Goal: Download file/media

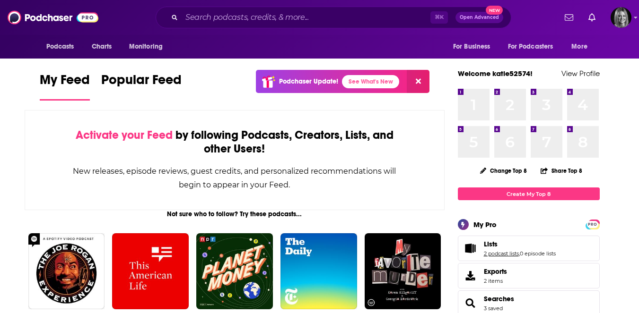
click at [490, 252] on link "2 podcast lists" at bounding box center [501, 254] width 35 height 7
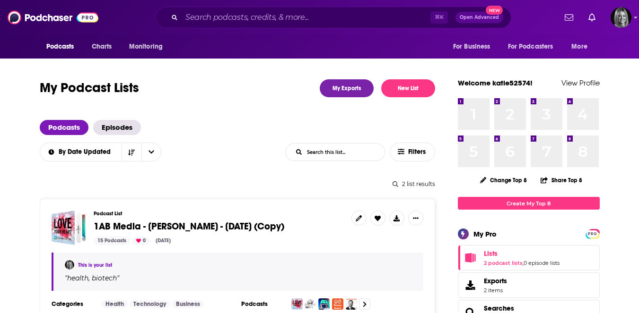
scroll to position [71, 0]
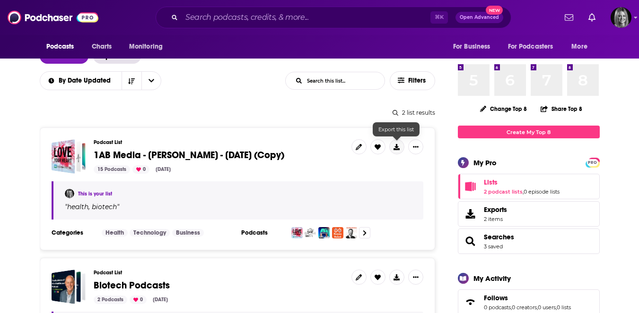
click at [393, 143] on button at bounding box center [396, 146] width 15 height 15
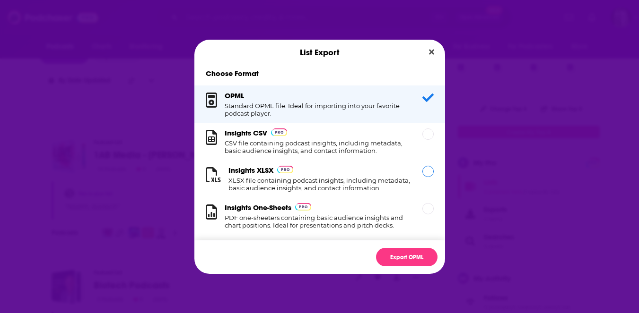
click at [424, 174] on div "Dialog" at bounding box center [427, 171] width 11 height 11
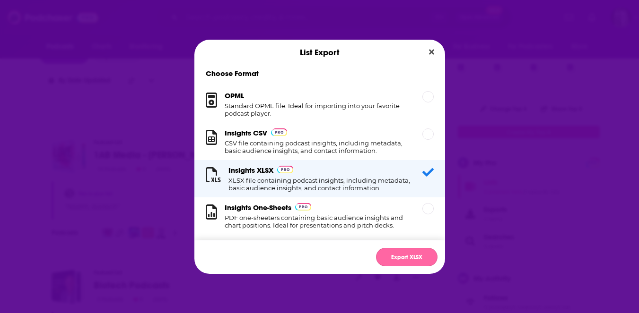
click at [413, 251] on button "Export XLSX" at bounding box center [406, 257] width 61 height 18
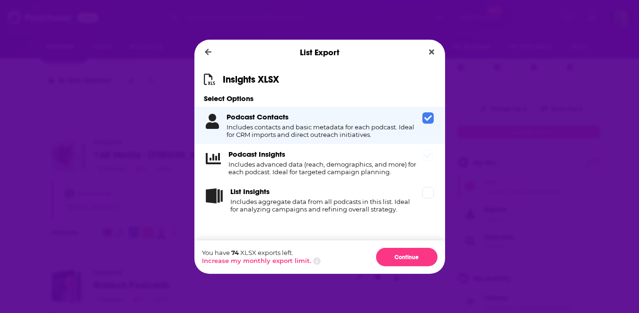
click at [429, 156] on icon "Dialog" at bounding box center [428, 156] width 8 height 8
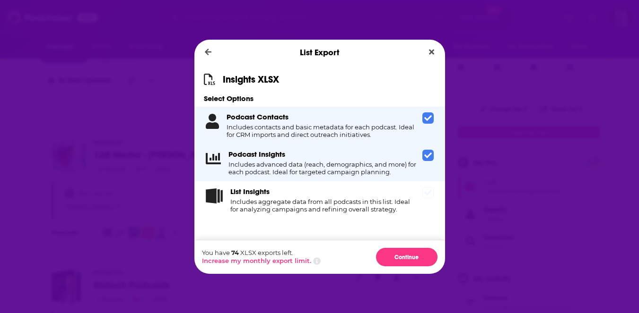
click at [426, 191] on icon "Dialog" at bounding box center [428, 193] width 8 height 8
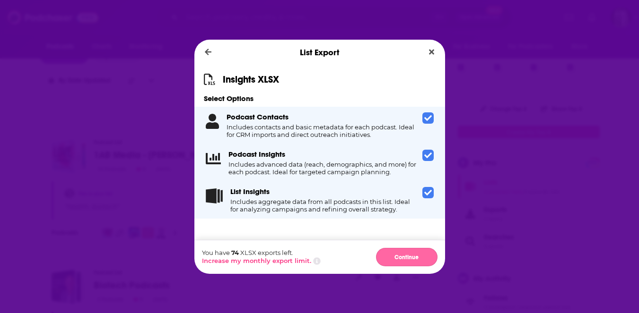
click at [400, 256] on button "Continue" at bounding box center [406, 257] width 61 height 18
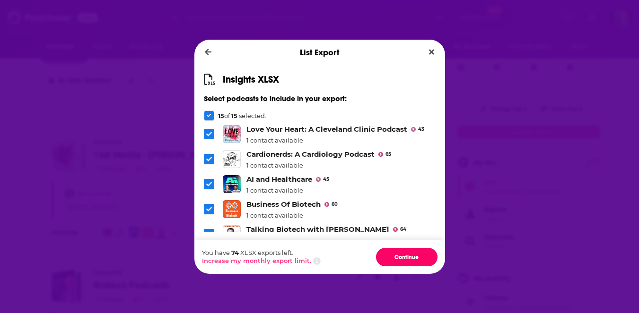
click at [400, 256] on button "Continue" at bounding box center [406, 257] width 61 height 18
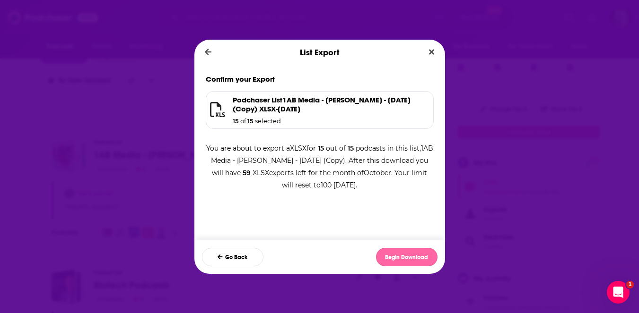
click at [391, 257] on button "Begin Download" at bounding box center [406, 257] width 61 height 18
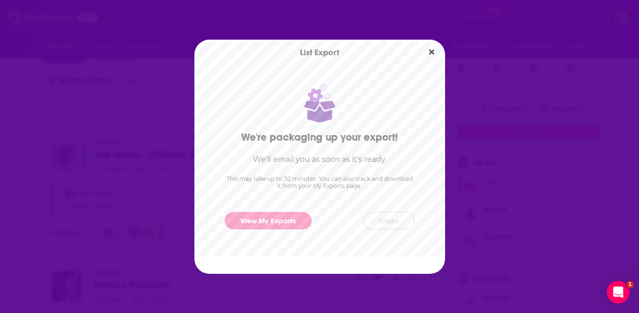
click at [382, 224] on button "Close" at bounding box center [388, 220] width 51 height 17
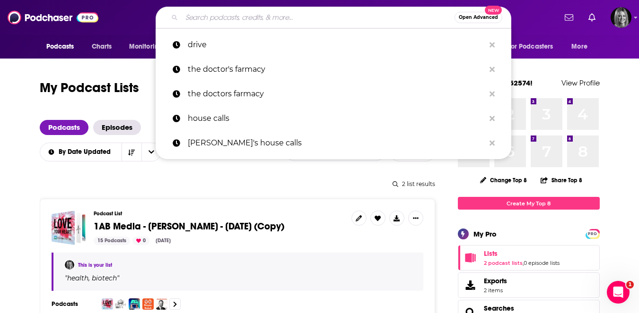
click at [212, 12] on input "Search podcasts, credits, & more..." at bounding box center [318, 17] width 273 height 15
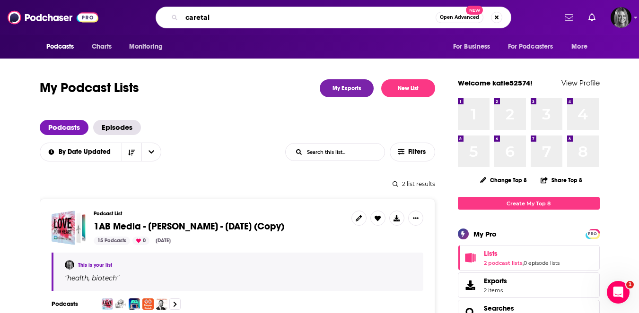
type input "caretalk"
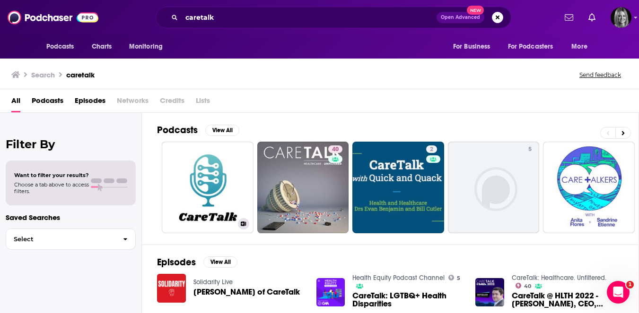
click at [216, 174] on link "CareTalk" at bounding box center [208, 188] width 92 height 92
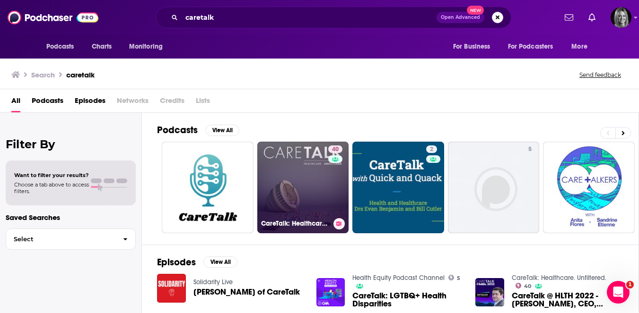
click at [315, 168] on link "40 CareTalk: Healthcare. Unfiltered." at bounding box center [303, 188] width 92 height 92
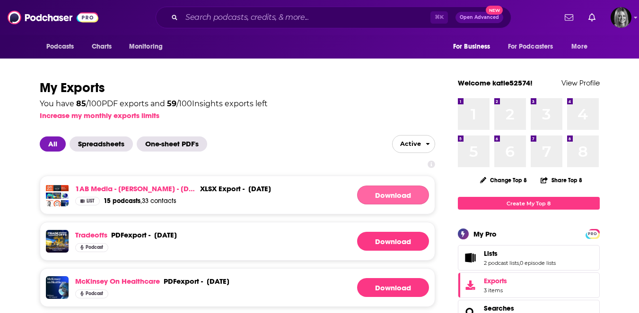
click at [394, 199] on link "Download" at bounding box center [393, 195] width 72 height 19
